Goal: Navigation & Orientation: Find specific page/section

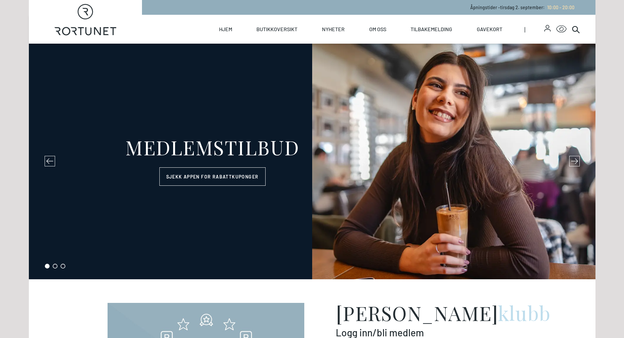
select select "NO"
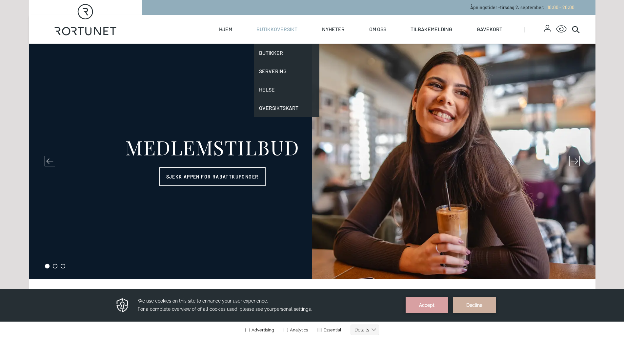
click at [278, 30] on link "Butikkoversikt" at bounding box center [276, 29] width 41 height 29
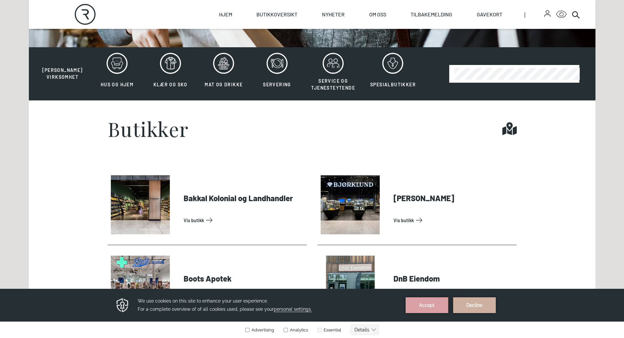
scroll to position [196, 0]
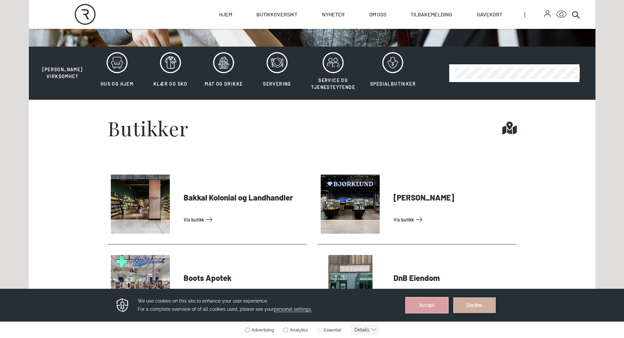
click at [429, 302] on button "Accept" at bounding box center [427, 305] width 43 height 16
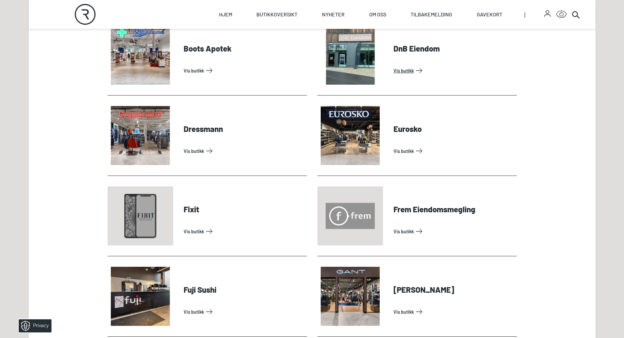
scroll to position [426, 0]
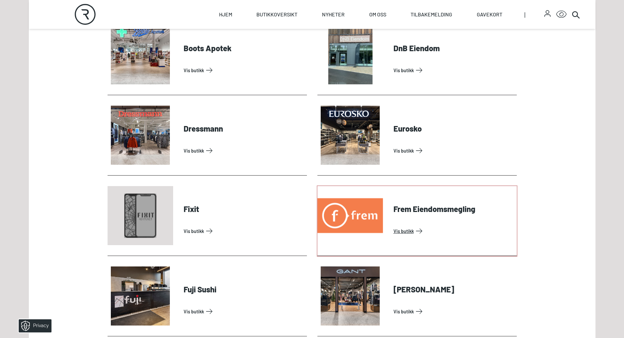
click at [414, 231] on link "Vis butikk" at bounding box center [453, 231] width 121 height 10
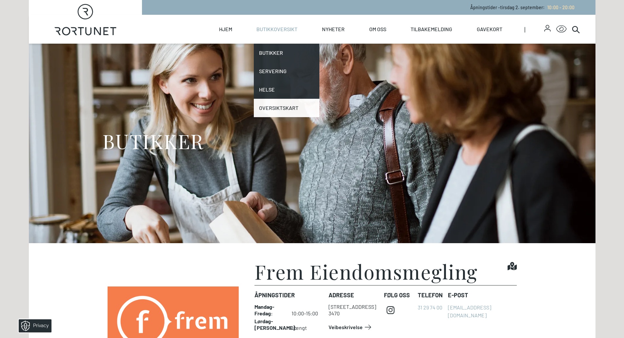
click at [270, 103] on link "Oversiktskart" at bounding box center [287, 108] width 66 height 18
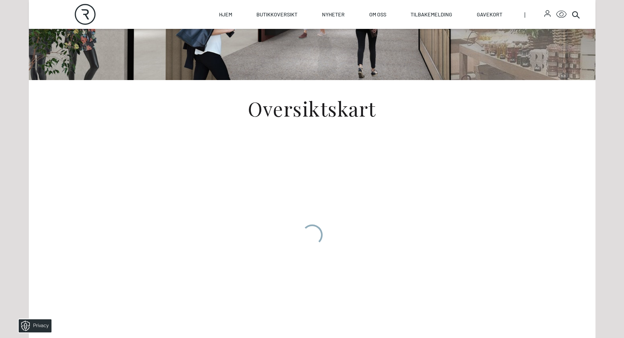
scroll to position [163, 0]
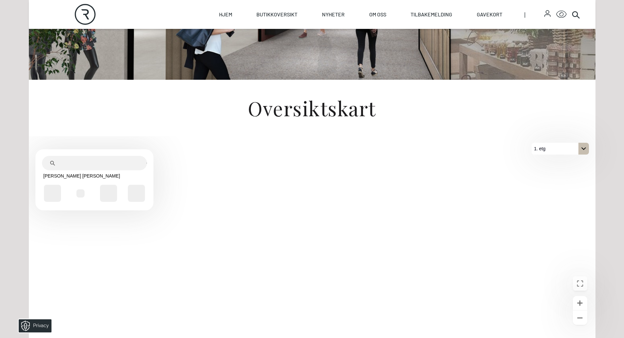
scroll to position [164, 0]
